Goal: Information Seeking & Learning: Compare options

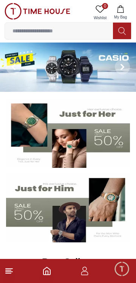
click at [9, 274] on line at bounding box center [8, 274] width 5 height 0
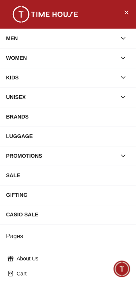
click at [115, 37] on div "MEN" at bounding box center [61, 39] width 110 height 14
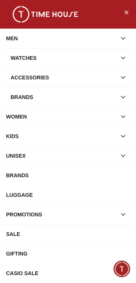
click at [121, 60] on icon "button" at bounding box center [123, 58] width 8 height 8
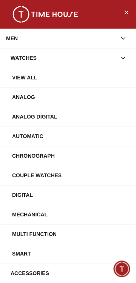
click at [18, 135] on div "Automatic" at bounding box center [71, 137] width 118 height 14
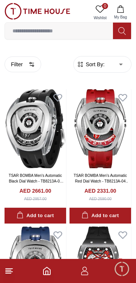
click at [95, 62] on span "Sort By:" at bounding box center [94, 65] width 20 height 8
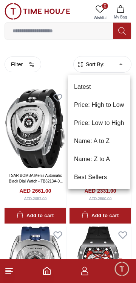
click at [80, 124] on li "Price: Low to High" at bounding box center [99, 123] width 62 height 18
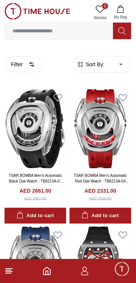
type input "*"
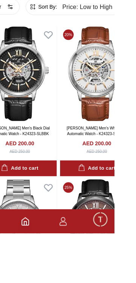
scroll to position [14, 0]
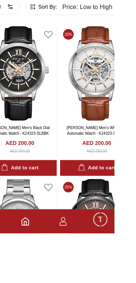
click at [40, 133] on img at bounding box center [41, 123] width 73 height 95
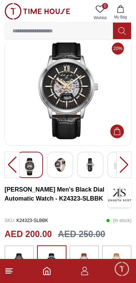
click at [67, 160] on div at bounding box center [60, 165] width 26 height 26
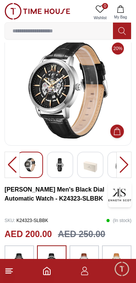
click at [89, 165] on img at bounding box center [90, 166] width 14 height 17
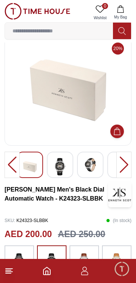
click at [87, 169] on img at bounding box center [90, 165] width 14 height 14
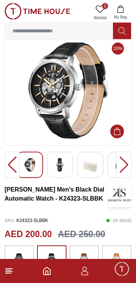
click at [57, 170] on img at bounding box center [60, 165] width 14 height 14
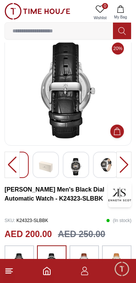
click at [43, 116] on img at bounding box center [68, 90] width 114 height 98
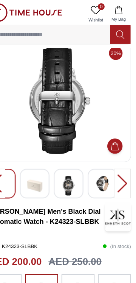
scroll to position [15, 0]
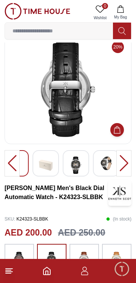
click at [93, 159] on div at bounding box center [106, 163] width 26 height 26
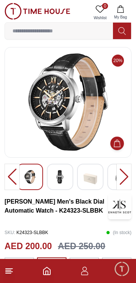
scroll to position [0, 0]
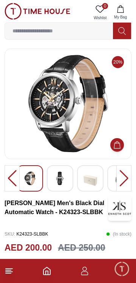
click at [61, 178] on img at bounding box center [60, 179] width 14 height 14
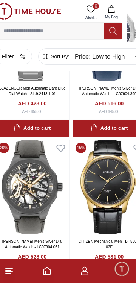
scroll to position [1355, 9]
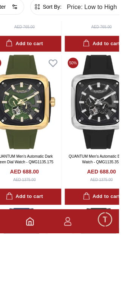
scroll to position [2590, 0]
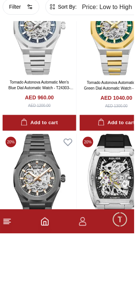
scroll to position [4195, 0]
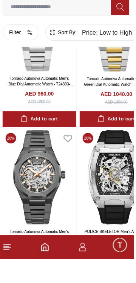
scroll to position [4224, 0]
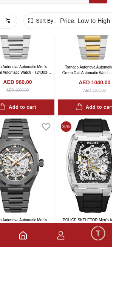
click at [124, 199] on img at bounding box center [117, 201] width 73 height 95
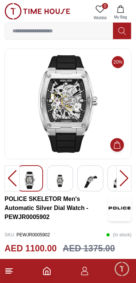
click at [86, 177] on img at bounding box center [90, 181] width 14 height 18
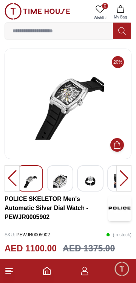
click at [58, 174] on img at bounding box center [60, 181] width 14 height 18
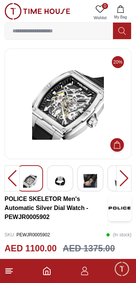
click at [65, 180] on img at bounding box center [60, 181] width 14 height 18
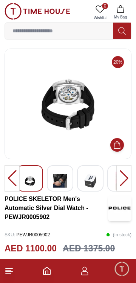
click at [56, 186] on img at bounding box center [60, 181] width 14 height 18
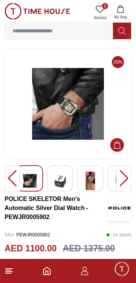
click at [63, 190] on div at bounding box center [60, 178] width 26 height 26
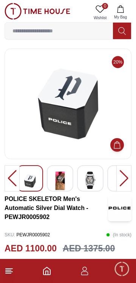
click at [63, 186] on img at bounding box center [60, 181] width 14 height 18
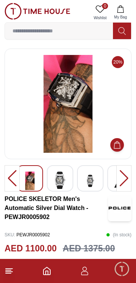
click at [62, 185] on img at bounding box center [60, 180] width 14 height 17
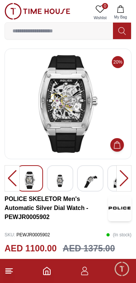
click at [57, 15] on img at bounding box center [38, 11] width 66 height 17
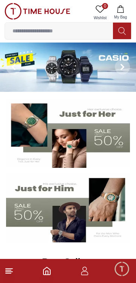
click at [121, 271] on span "Minimize live chat window" at bounding box center [121, 269] width 22 height 22
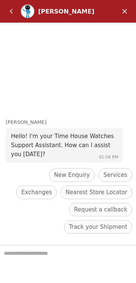
scroll to position [115, 0]
